Goal: Navigation & Orientation: Understand site structure

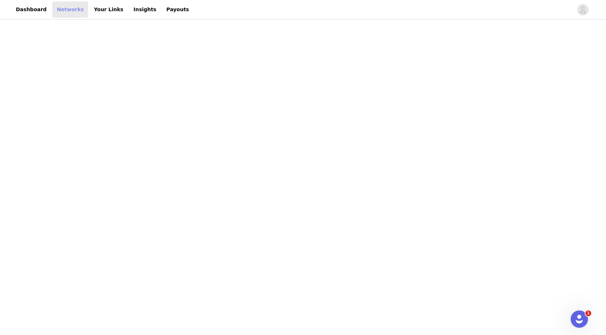
click at [57, 11] on link "Networks" at bounding box center [70, 9] width 36 height 16
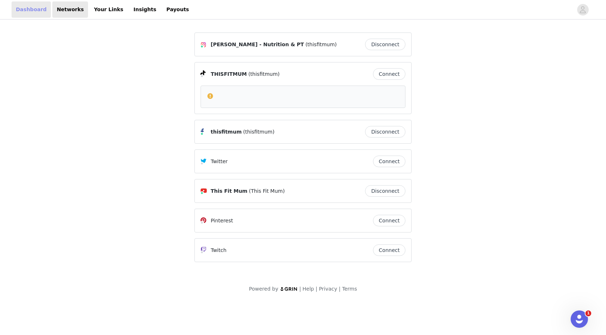
click at [23, 10] on link "Dashboard" at bounding box center [31, 9] width 39 height 16
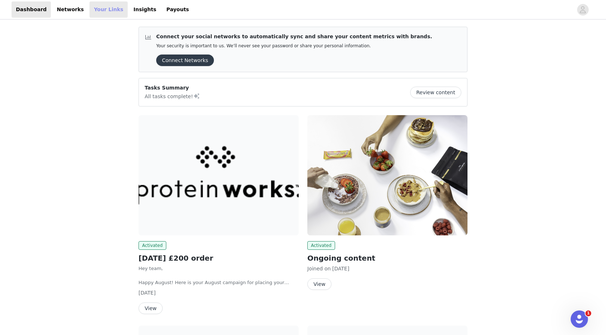
click at [99, 9] on link "Your Links" at bounding box center [108, 9] width 38 height 16
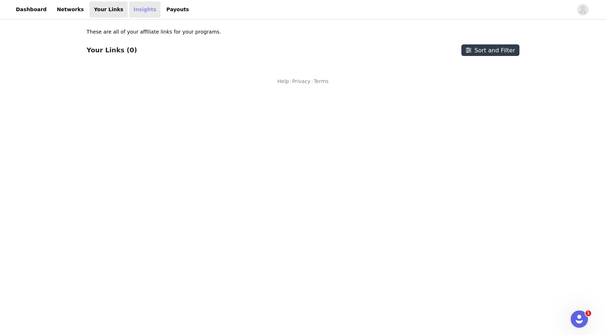
click at [131, 12] on link "Insights" at bounding box center [144, 9] width 31 height 16
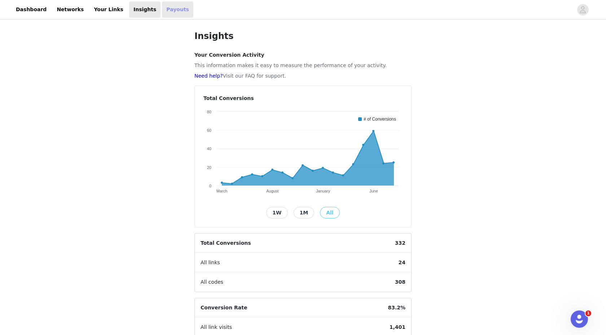
click at [162, 14] on link "Payouts" at bounding box center [177, 9] width 31 height 16
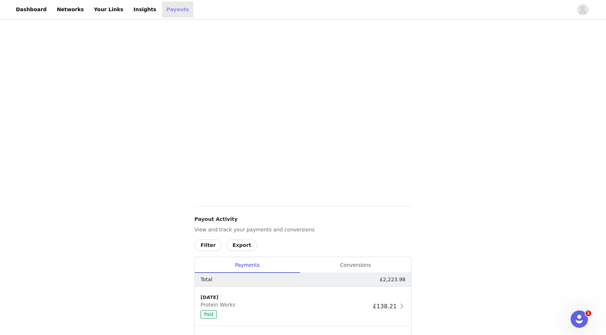
scroll to position [144, 0]
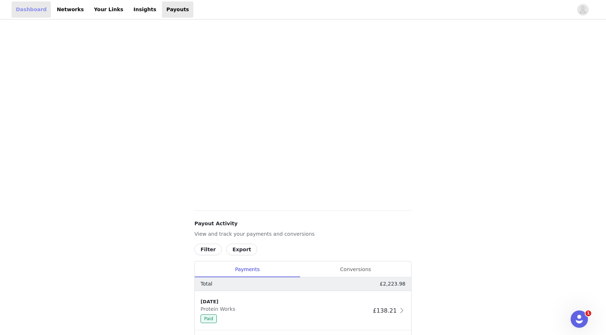
click at [25, 12] on link "Dashboard" at bounding box center [31, 9] width 39 height 16
